Goal: Complete application form

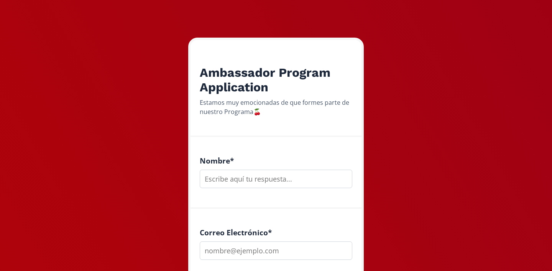
scroll to position [97, 0]
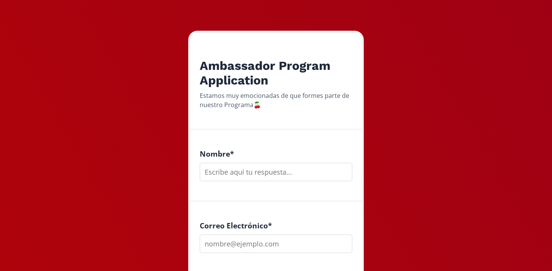
click at [234, 173] on input "text" at bounding box center [276, 172] width 153 height 18
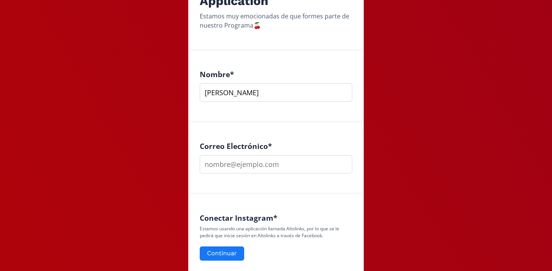
scroll to position [210, 0]
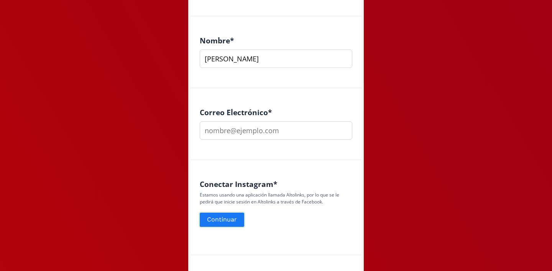
type input "[PERSON_NAME]"
click at [220, 221] on button "Continuar" at bounding box center [222, 219] width 47 height 16
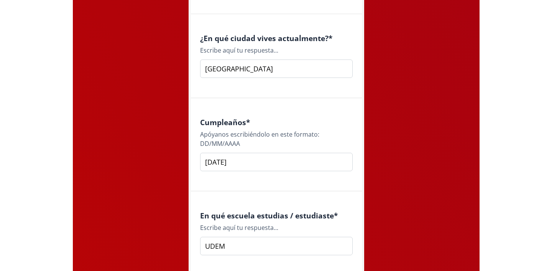
scroll to position [802, 0]
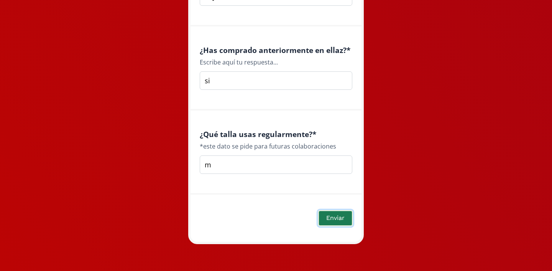
click at [342, 219] on button "Enviar" at bounding box center [335, 218] width 35 height 16
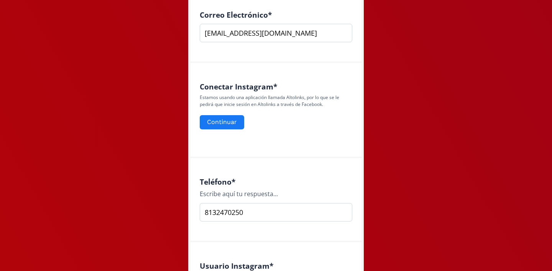
scroll to position [303, 0]
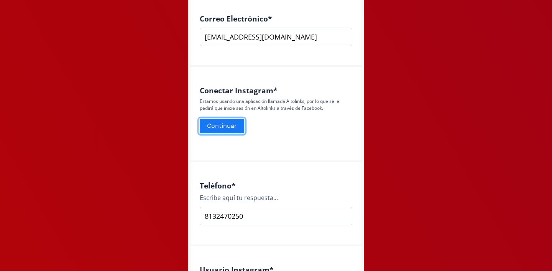
click at [228, 126] on button "Continuar" at bounding box center [222, 126] width 47 height 16
click at [236, 125] on button "Continuar" at bounding box center [222, 126] width 47 height 16
click at [227, 130] on button "Continuar" at bounding box center [222, 126] width 47 height 16
